Goal: Information Seeking & Learning: Learn about a topic

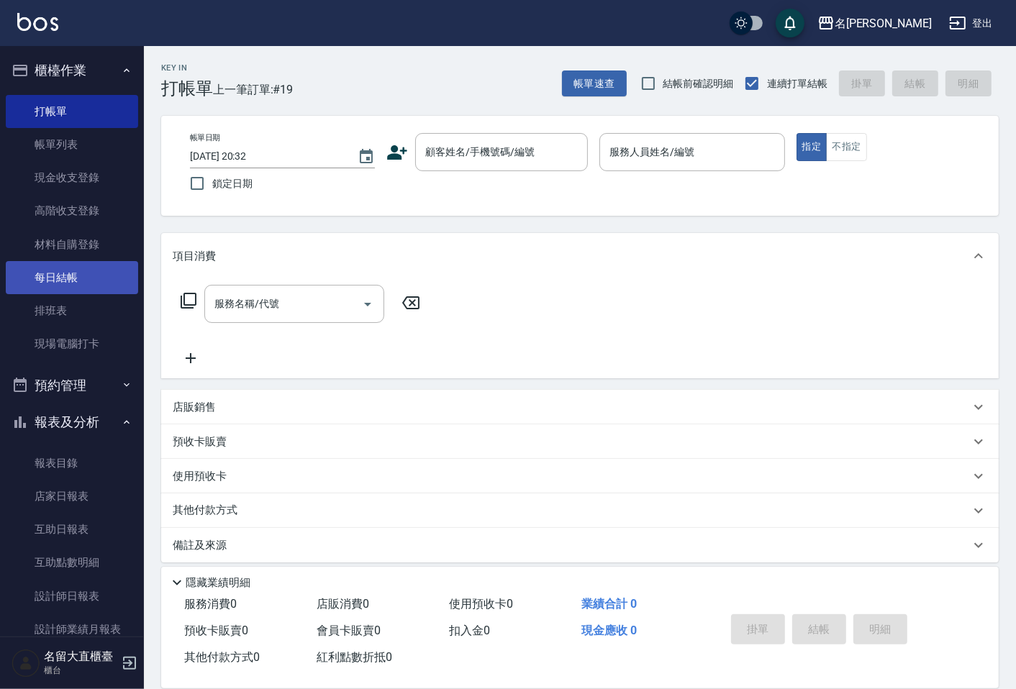
drag, startPoint x: 0, startPoint y: 0, endPoint x: 43, endPoint y: 283, distance: 286.1
click at [43, 283] on link "每日結帳" at bounding box center [72, 277] width 132 height 33
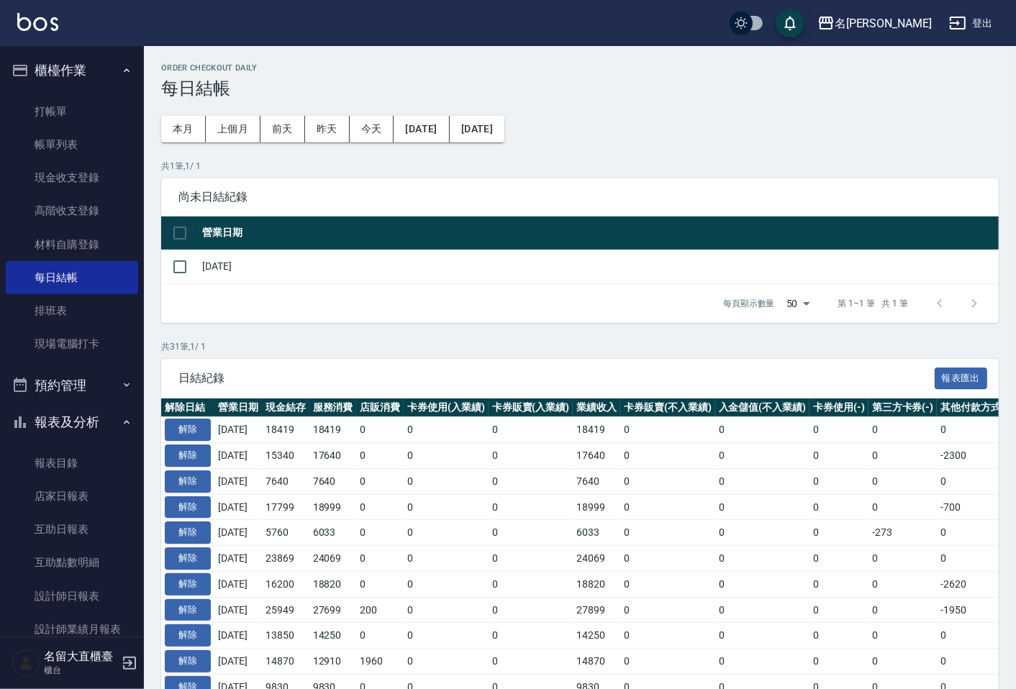
click at [180, 236] on input "checkbox" at bounding box center [180, 233] width 30 height 30
checkbox input "true"
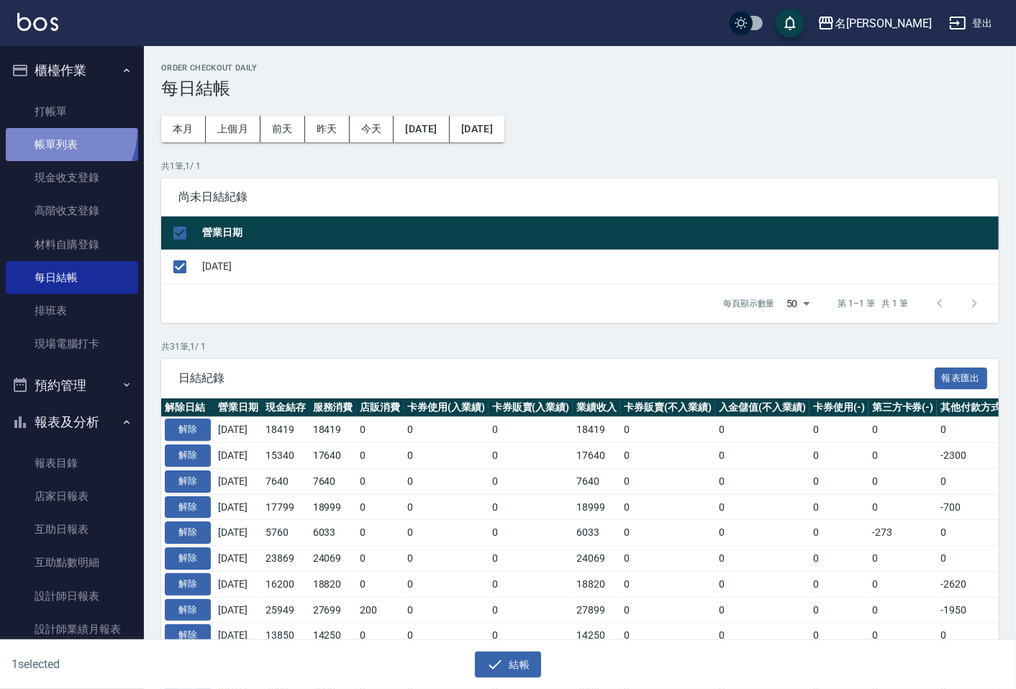
click at [48, 130] on link "帳單列表" at bounding box center [72, 144] width 132 height 33
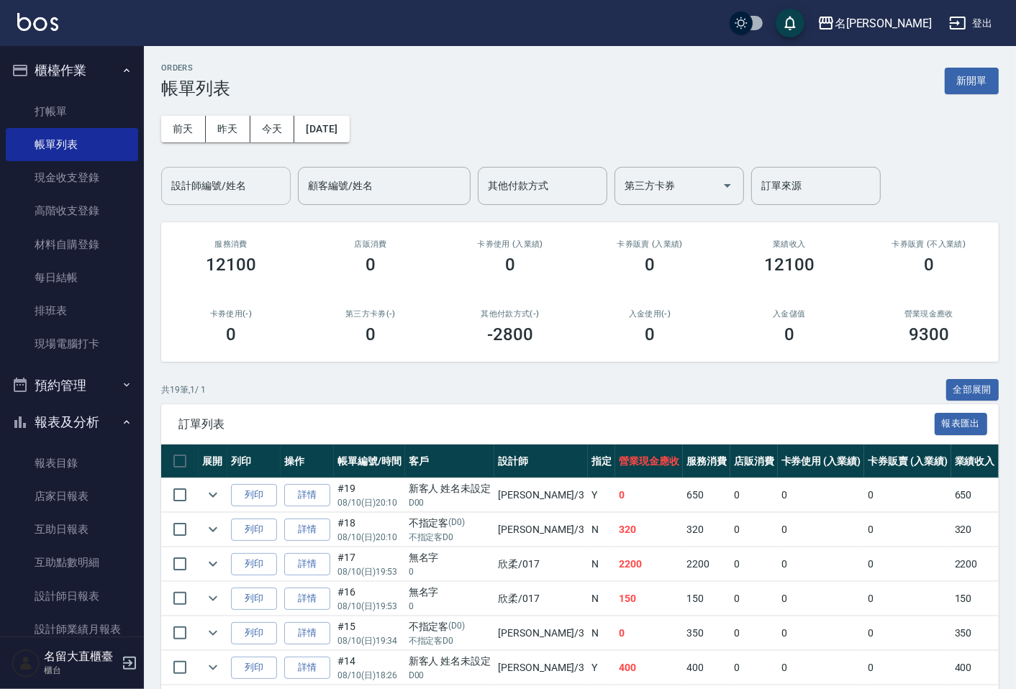
click at [245, 185] on input "設計師編號/姓名" at bounding box center [226, 185] width 117 height 25
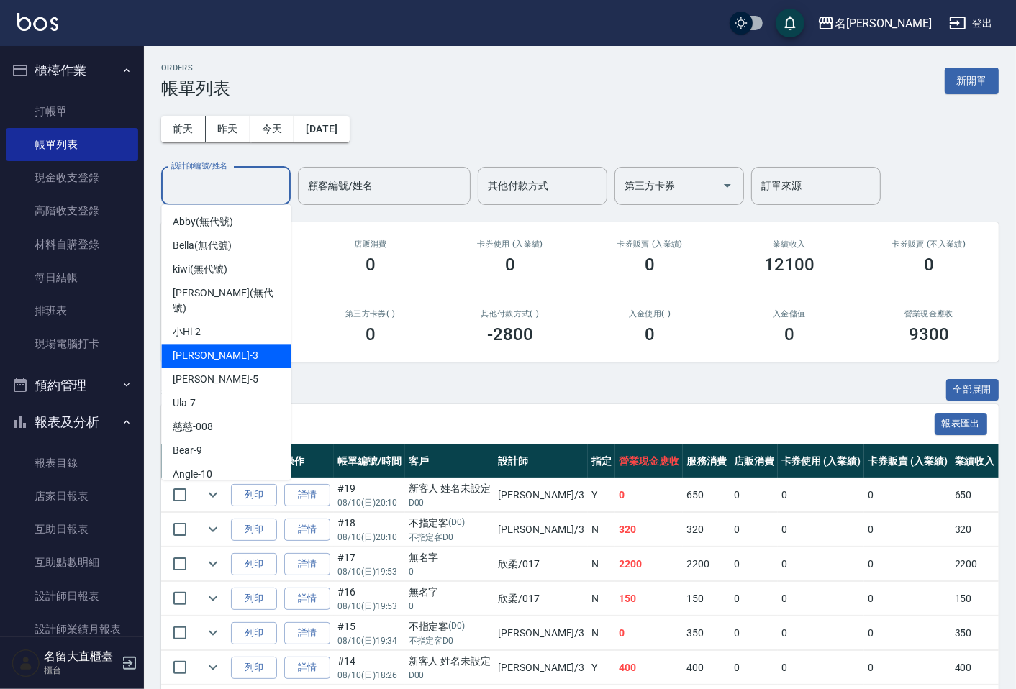
click at [224, 344] on div "郭忠翰 -3" at bounding box center [226, 356] width 130 height 24
type input "郭忠翰-3"
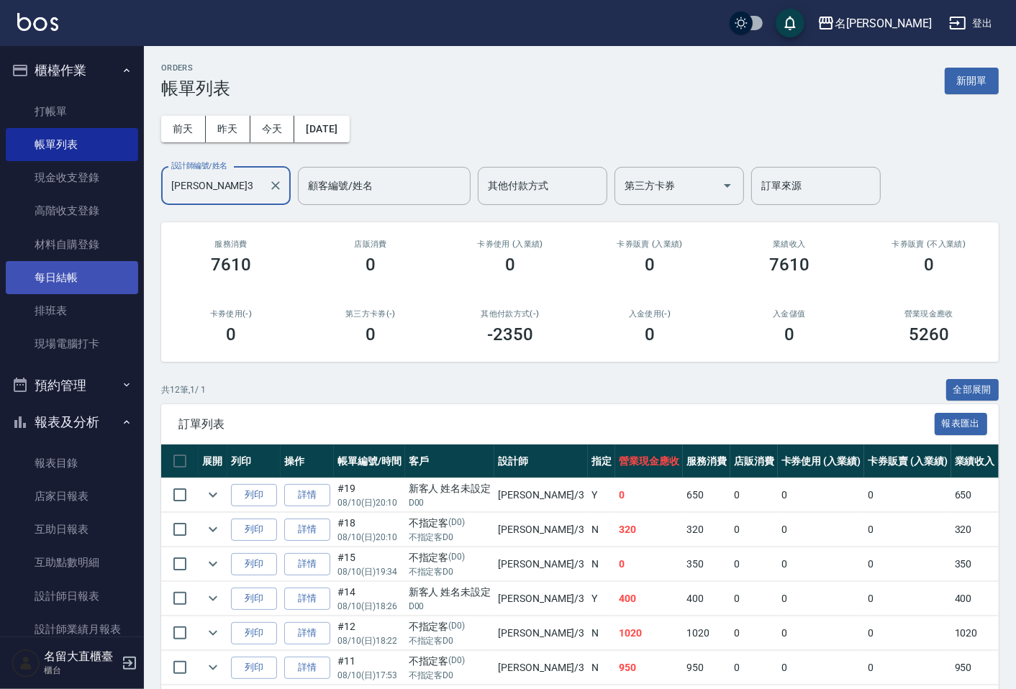
click at [77, 281] on link "每日結帳" at bounding box center [72, 277] width 132 height 33
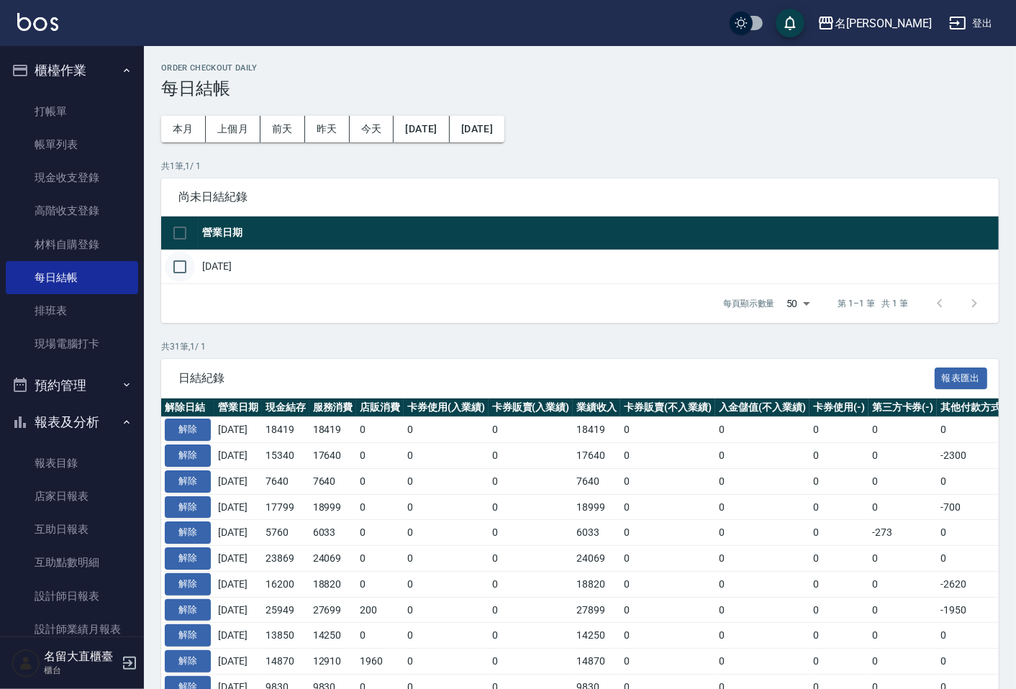
click at [181, 268] on input "checkbox" at bounding box center [180, 267] width 30 height 30
checkbox input "true"
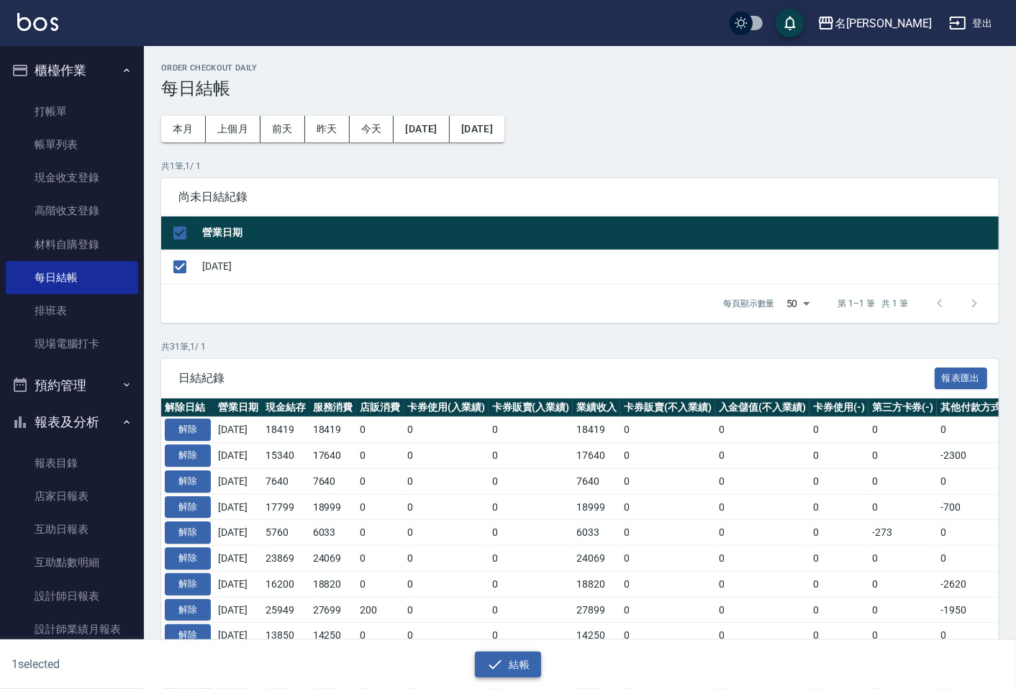
click at [501, 666] on icon "button" at bounding box center [495, 664] width 17 height 17
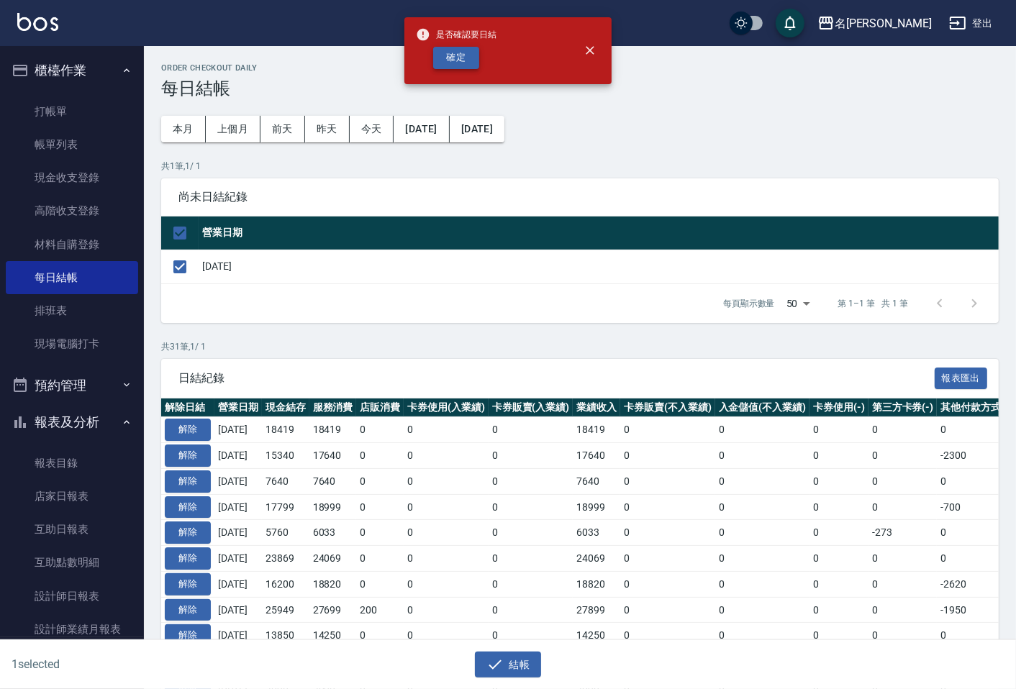
click at [463, 59] on button "確定" at bounding box center [456, 58] width 46 height 22
checkbox input "false"
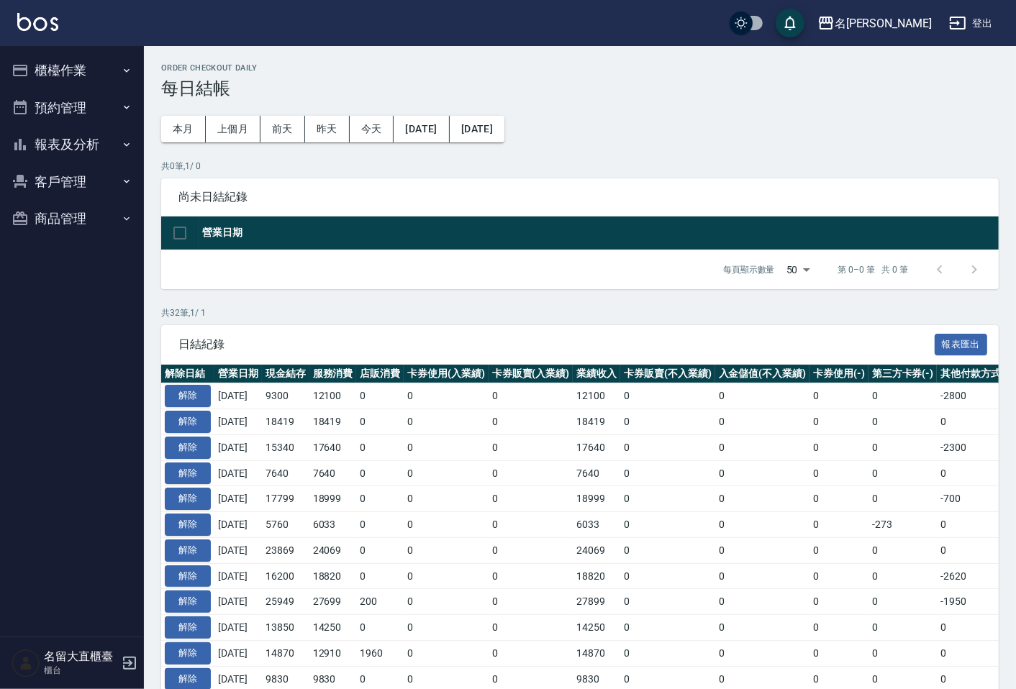
click at [88, 132] on button "報表及分析" at bounding box center [72, 144] width 132 height 37
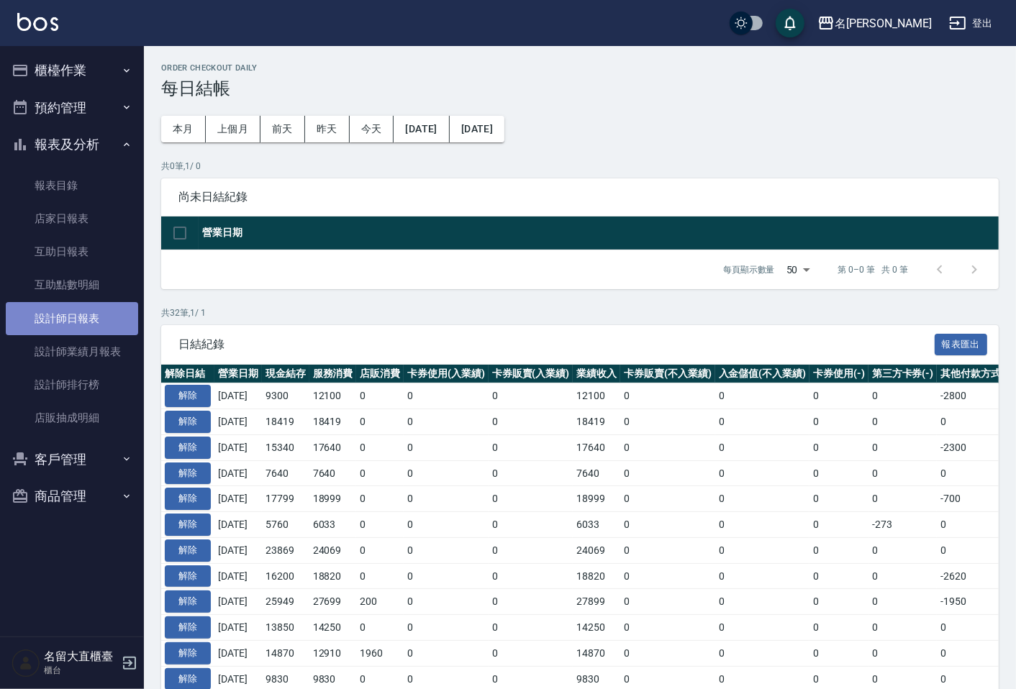
click at [80, 331] on link "設計師日報表" at bounding box center [72, 318] width 132 height 33
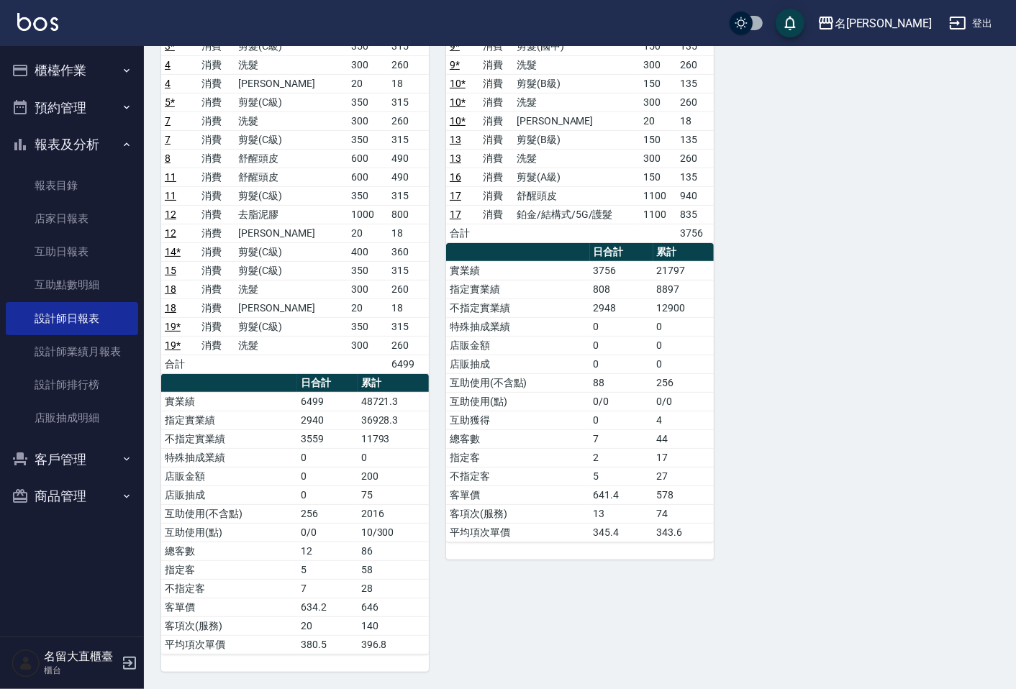
scroll to position [238, 0]
click at [53, 381] on link "設計師排行榜" at bounding box center [72, 384] width 132 height 33
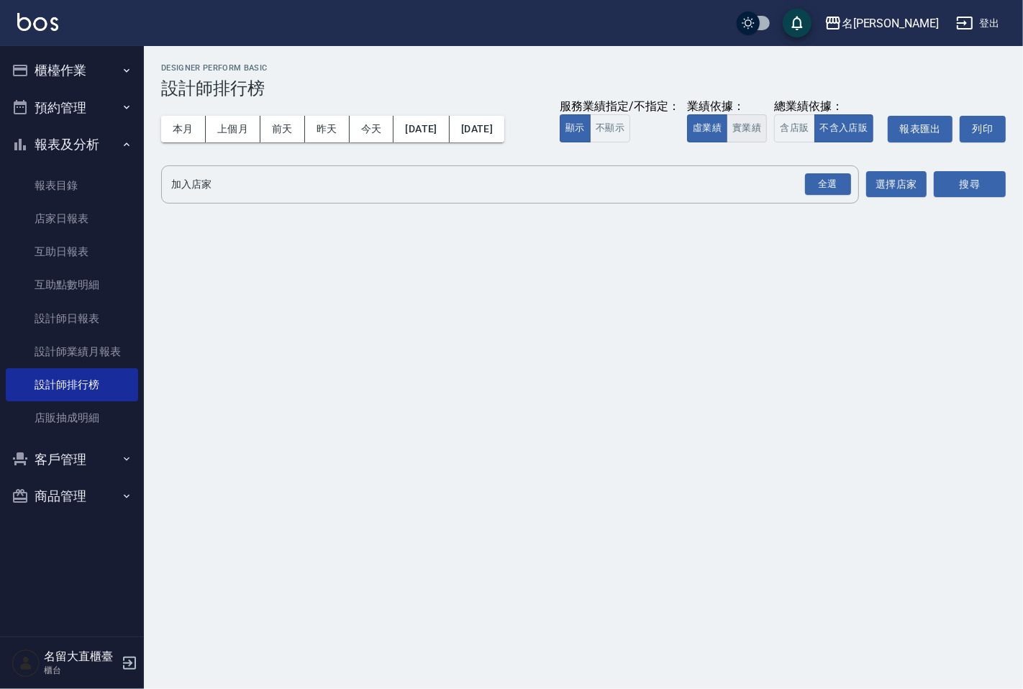
click at [759, 131] on button "實業績" at bounding box center [747, 128] width 40 height 28
click at [837, 189] on div "全選" at bounding box center [828, 184] width 46 height 22
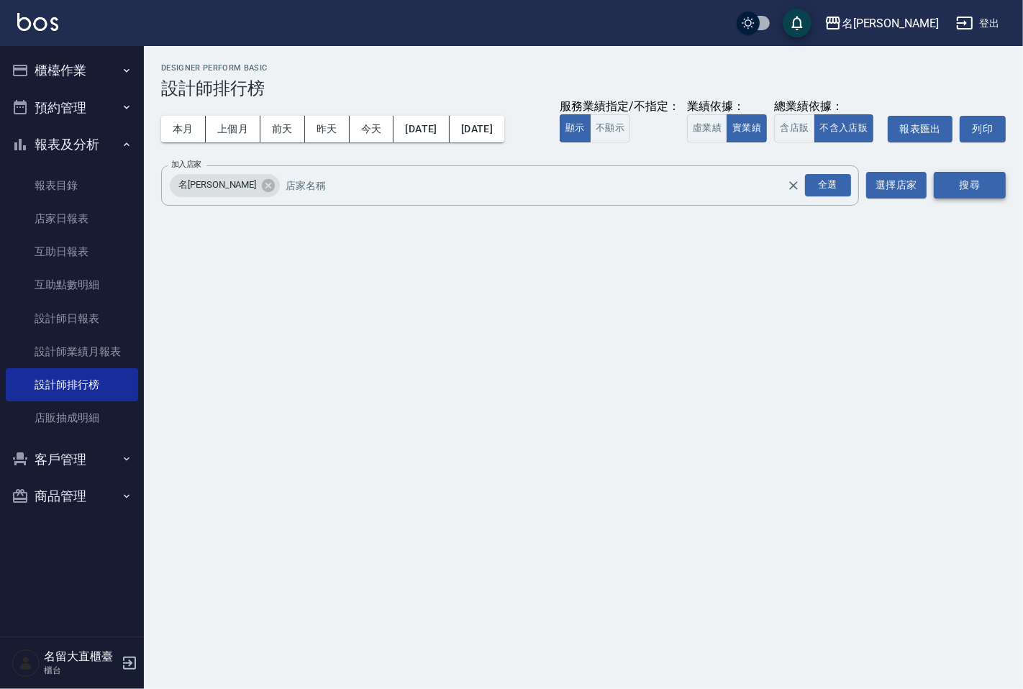
click at [950, 189] on button "搜尋" at bounding box center [970, 185] width 72 height 27
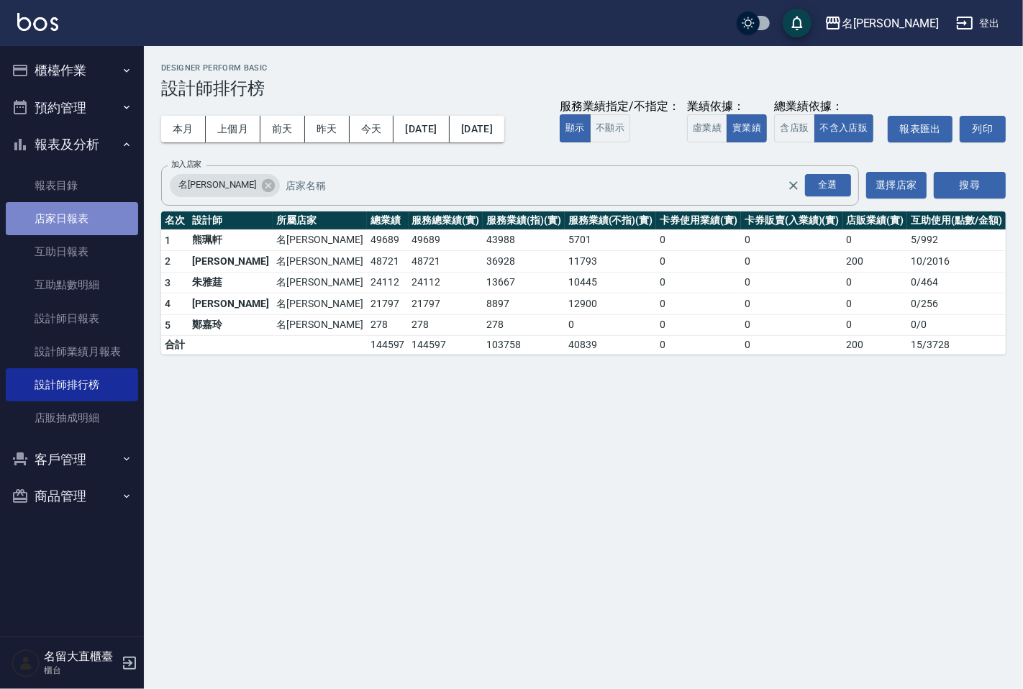
click at [85, 209] on link "店家日報表" at bounding box center [72, 218] width 132 height 33
